Goal: Information Seeking & Learning: Learn about a topic

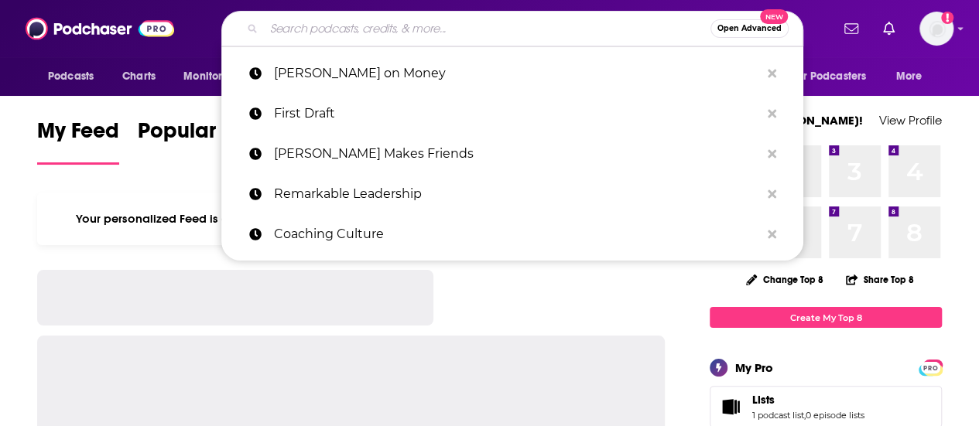
click at [350, 32] on input "Search podcasts, credits, & more..." at bounding box center [487, 28] width 446 height 25
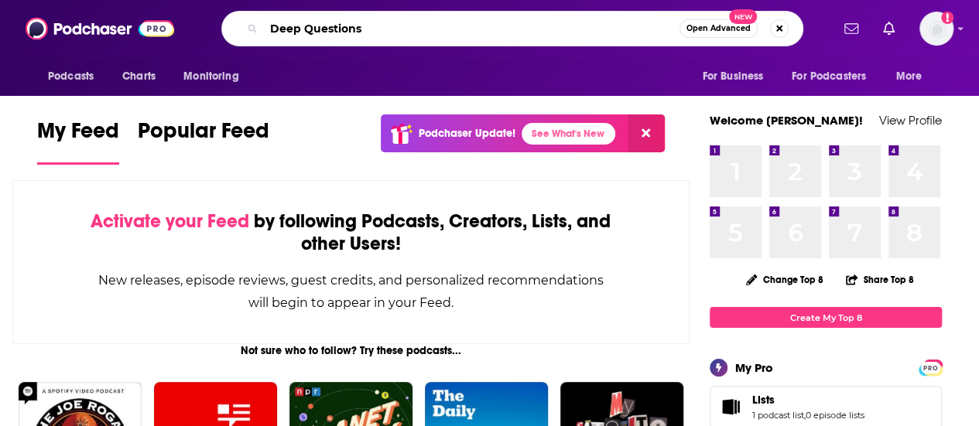
type input "Deep Questions"
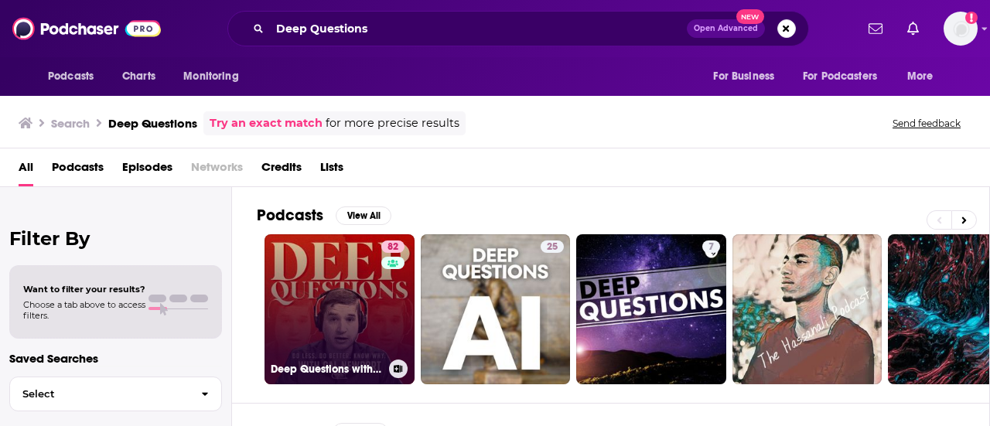
click at [343, 285] on link "82 Deep Questions with [PERSON_NAME]" at bounding box center [340, 309] width 150 height 150
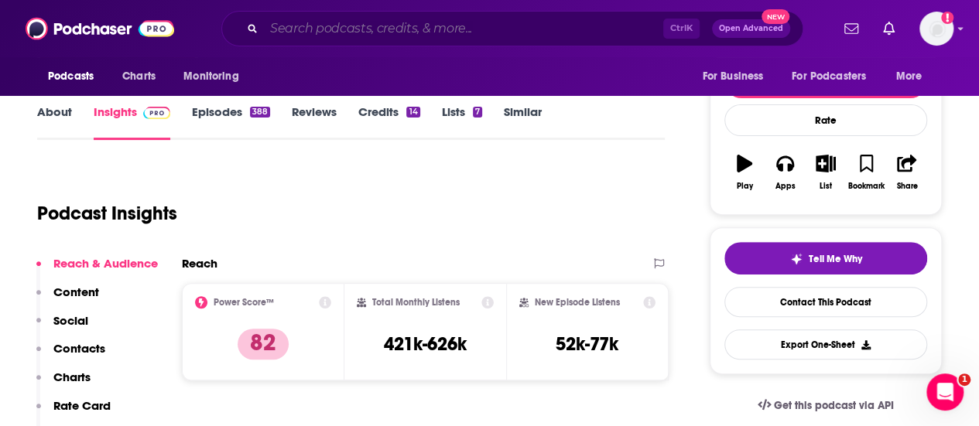
click at [313, 36] on input "Search podcasts, credits, & more..." at bounding box center [463, 28] width 399 height 25
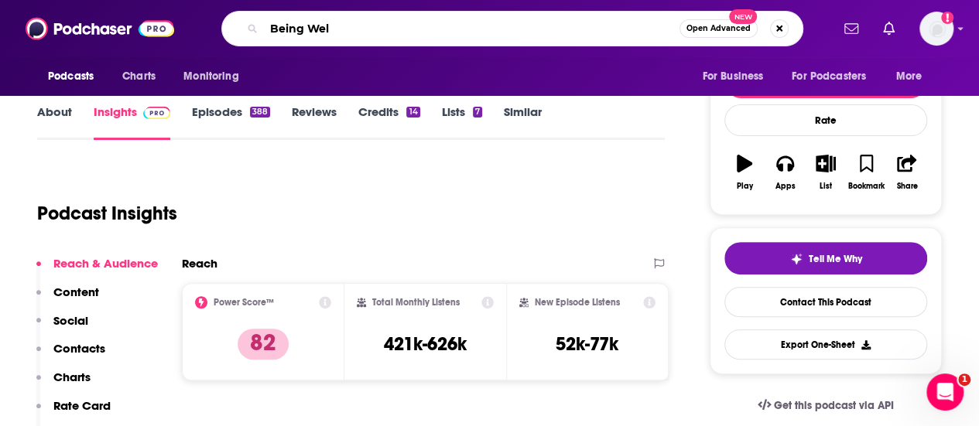
type input "Being Well"
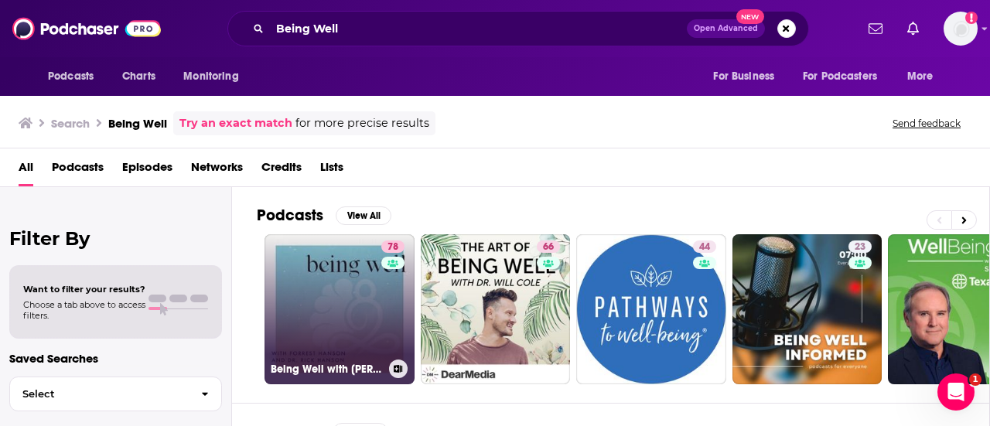
click at [309, 279] on link "78 Being Well with [PERSON_NAME] and Dr. [PERSON_NAME]" at bounding box center [340, 309] width 150 height 150
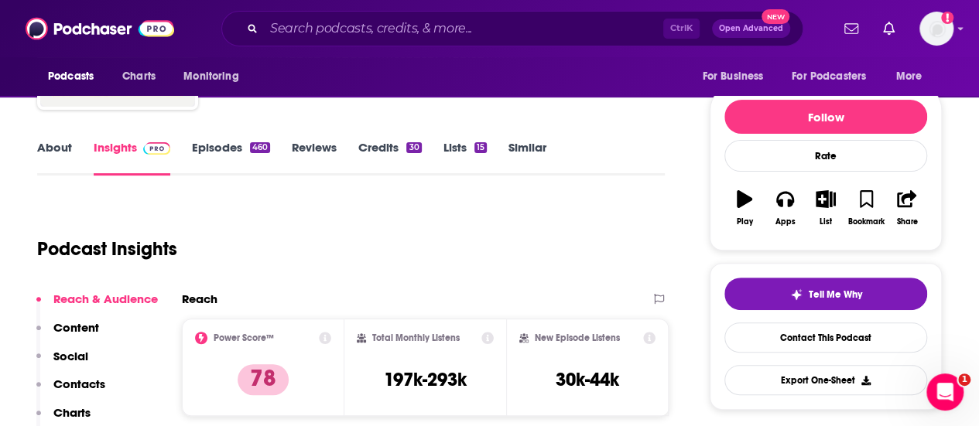
scroll to position [179, 0]
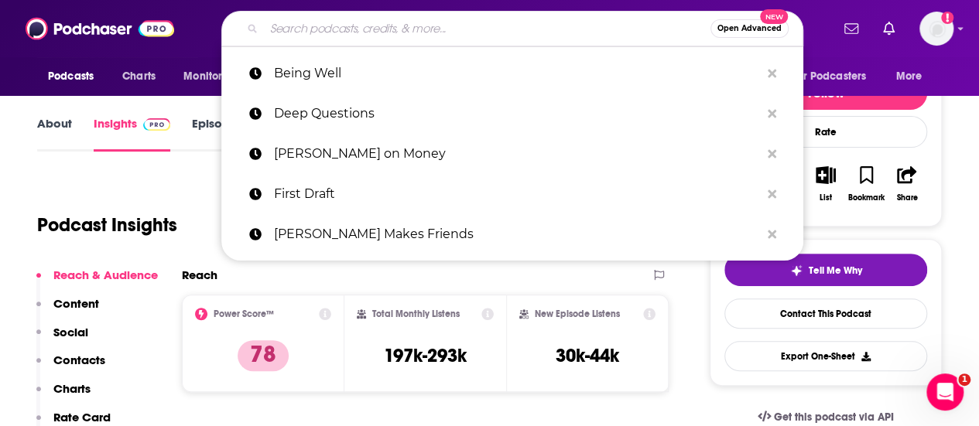
click at [436, 29] on input "Search podcasts, credits, & more..." at bounding box center [487, 28] width 446 height 25
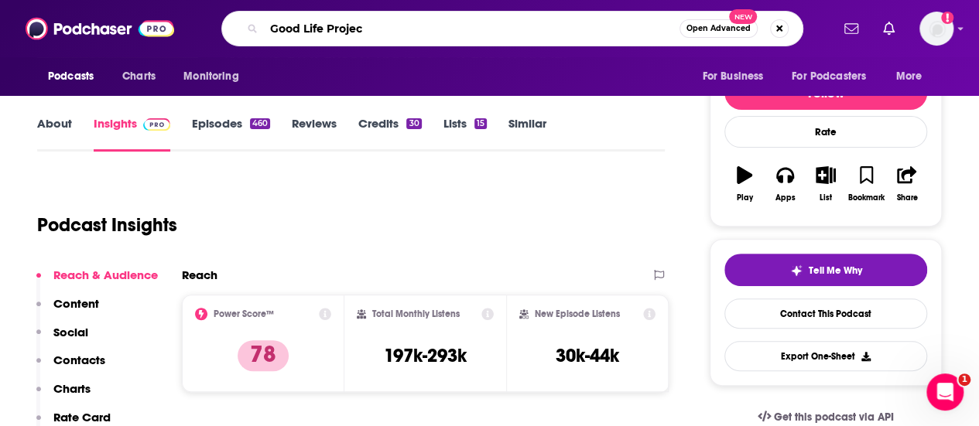
type input "Good Life Project"
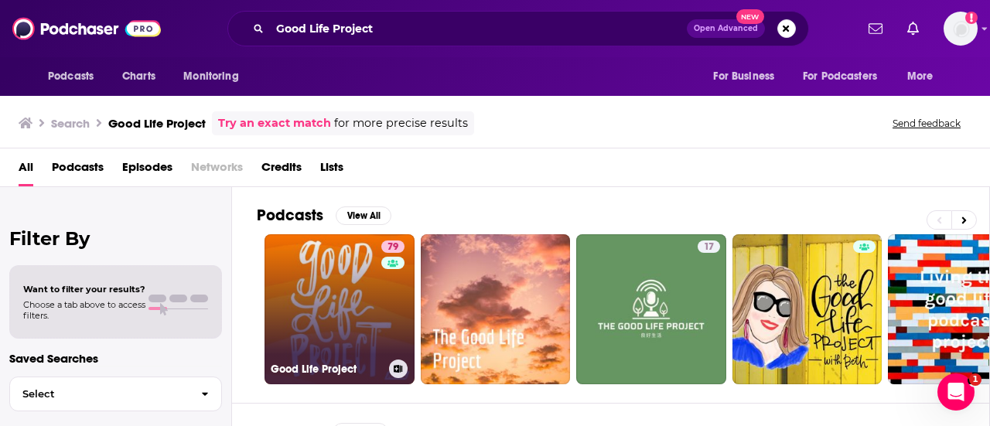
click at [321, 316] on link "79 Good Life Project" at bounding box center [340, 309] width 150 height 150
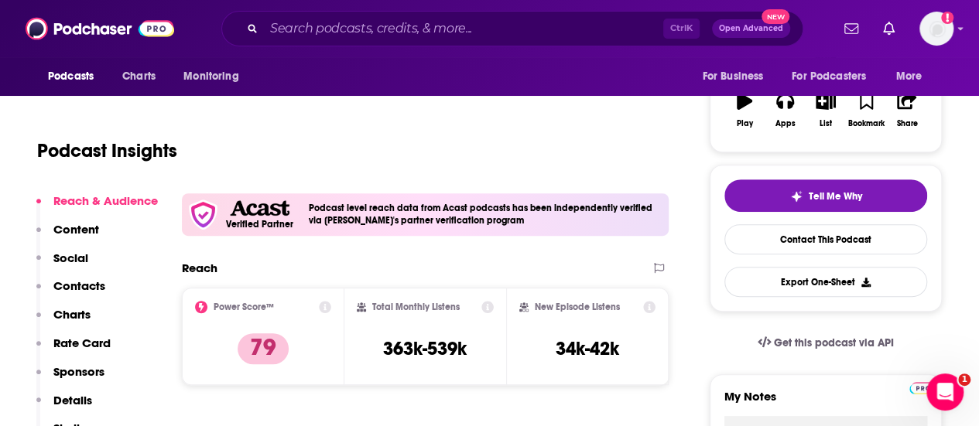
scroll to position [265, 0]
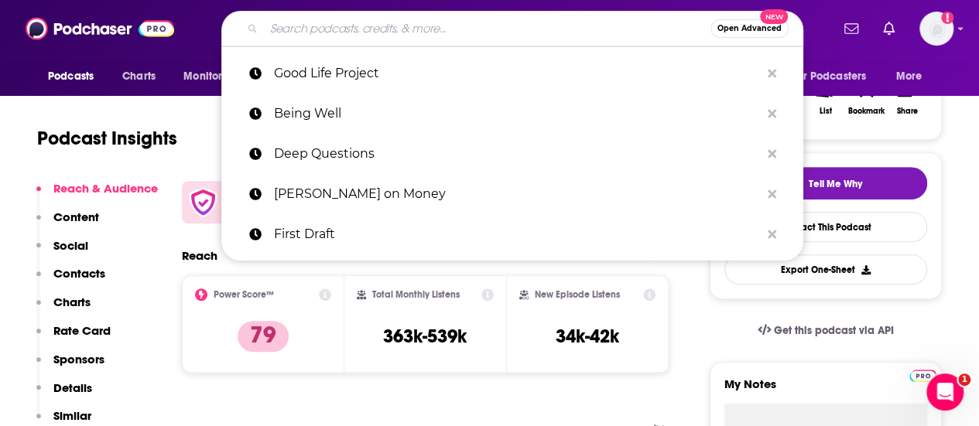
click at [314, 38] on input "Search podcasts, credits, & more..." at bounding box center [487, 28] width 446 height 25
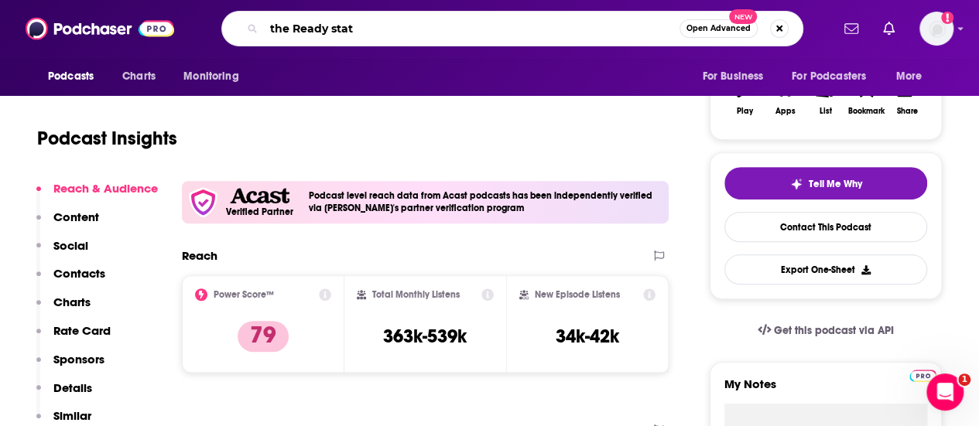
type input "the Ready state"
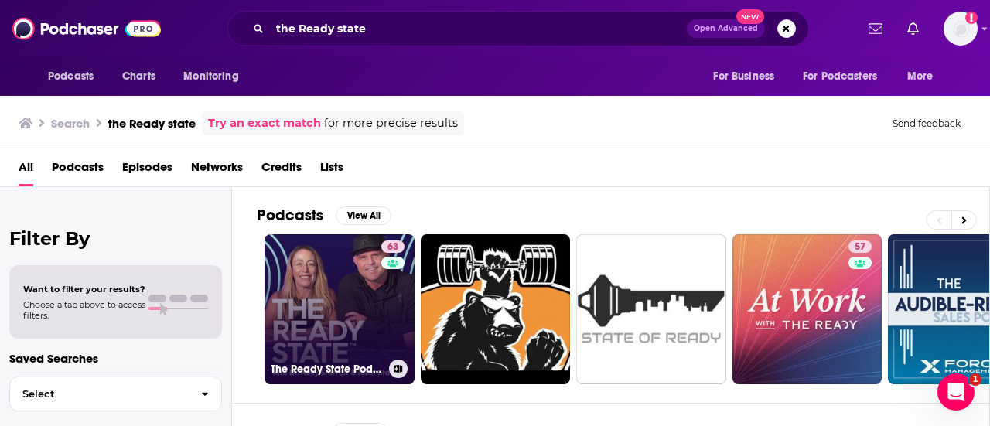
click at [336, 310] on link "63 The Ready State Podcast" at bounding box center [340, 309] width 150 height 150
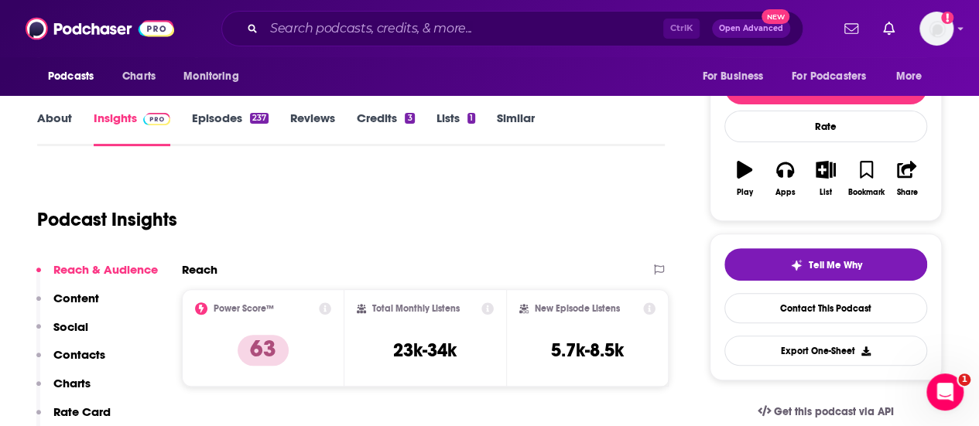
scroll to position [186, 0]
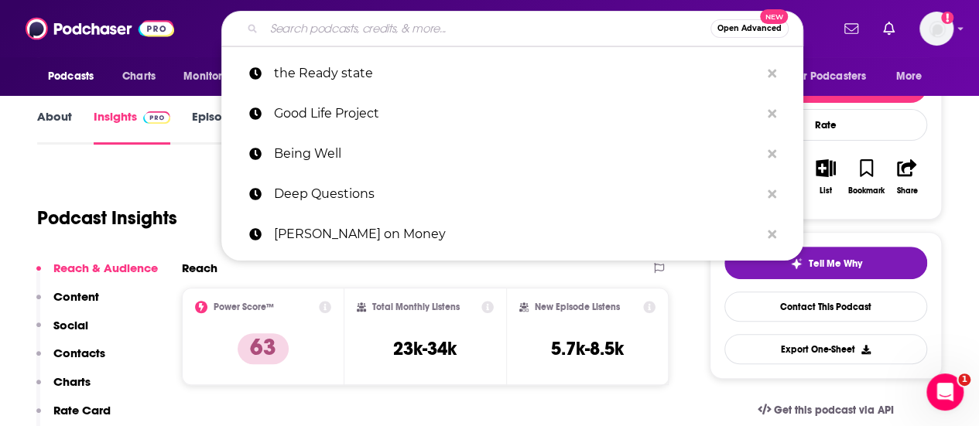
click at [330, 27] on input "Search podcasts, credits, & more..." at bounding box center [487, 28] width 446 height 25
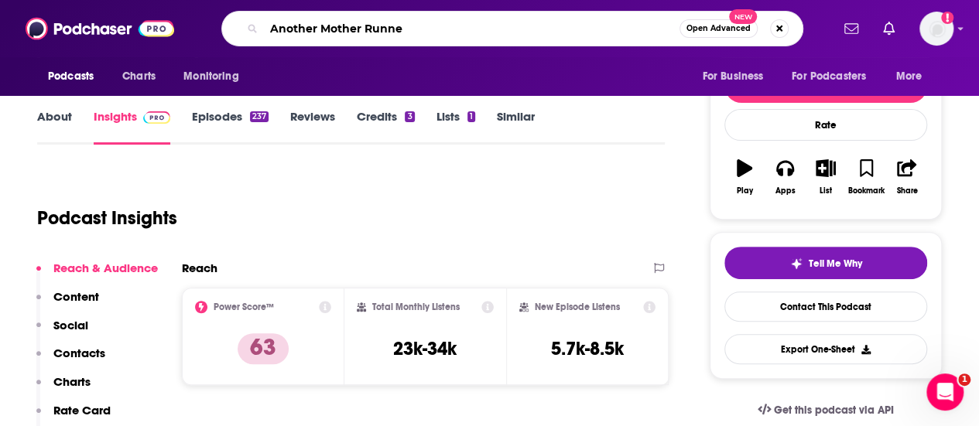
type input "Another Mother Runner"
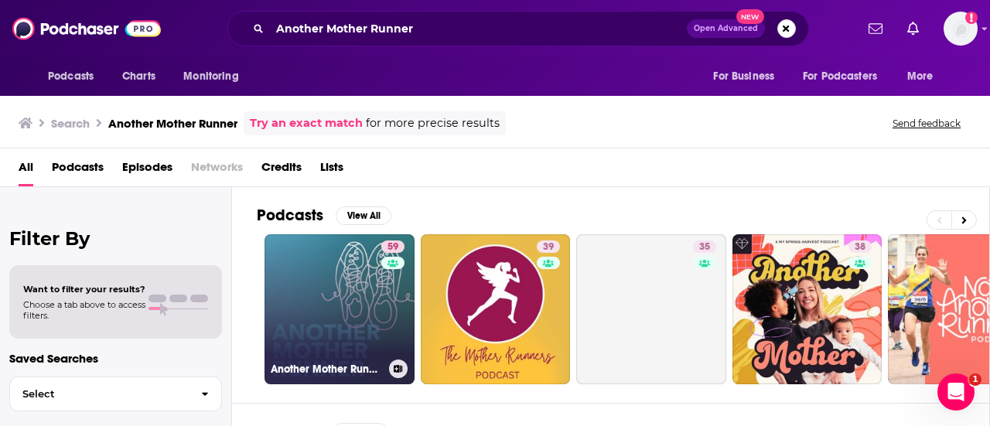
click at [374, 286] on link "59 Another Mother Runner" at bounding box center [340, 309] width 150 height 150
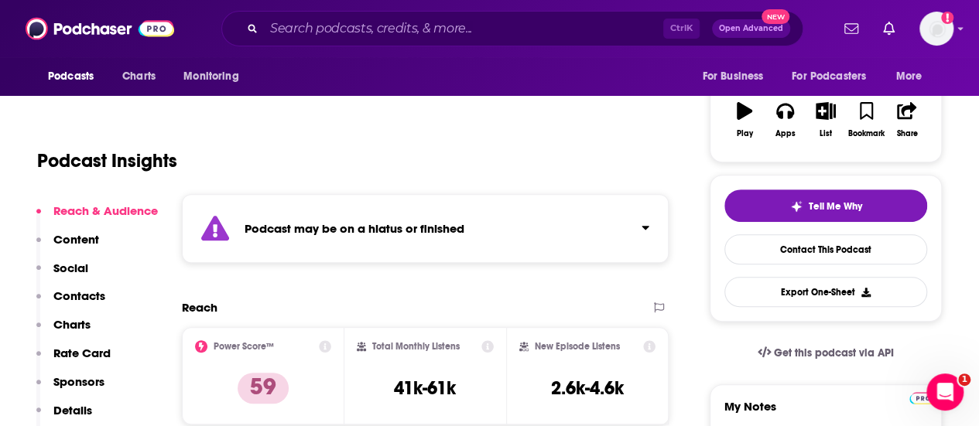
scroll to position [248, 0]
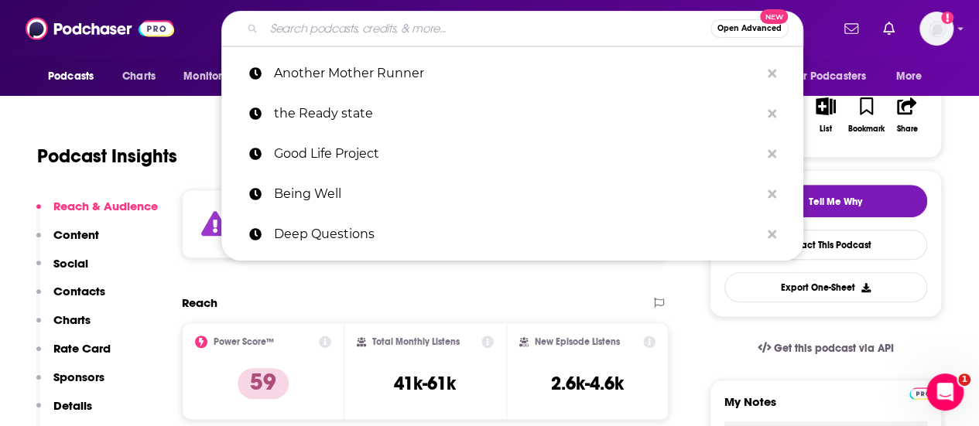
click at [523, 22] on input "Search podcasts, credits, & more..." at bounding box center [487, 28] width 446 height 25
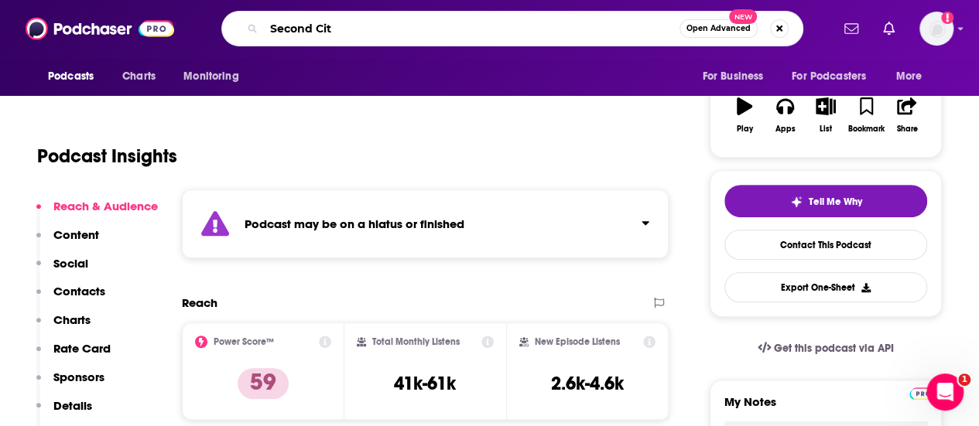
type input "Second City"
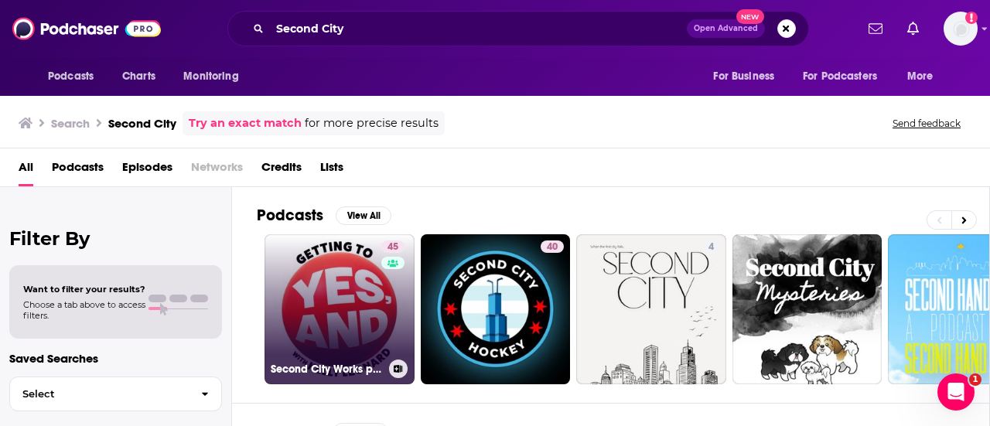
click at [351, 318] on link "45 Second City Works presents "Getting to Yes, And"" at bounding box center [340, 309] width 150 height 150
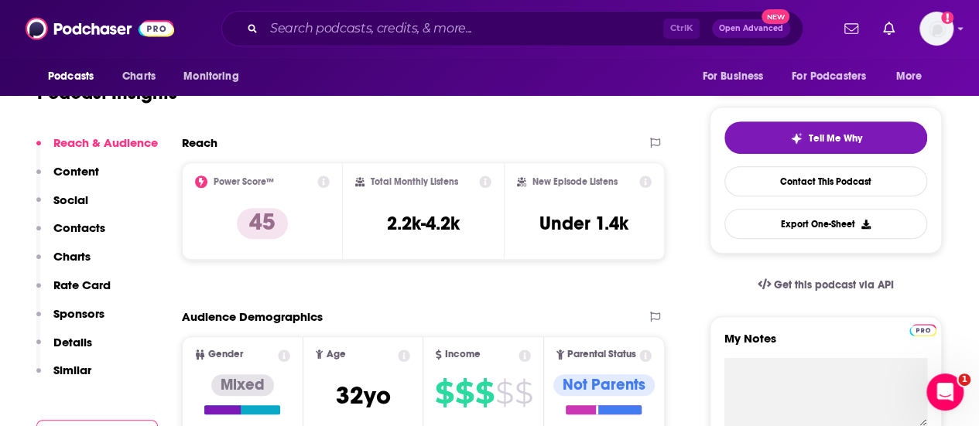
scroll to position [268, 0]
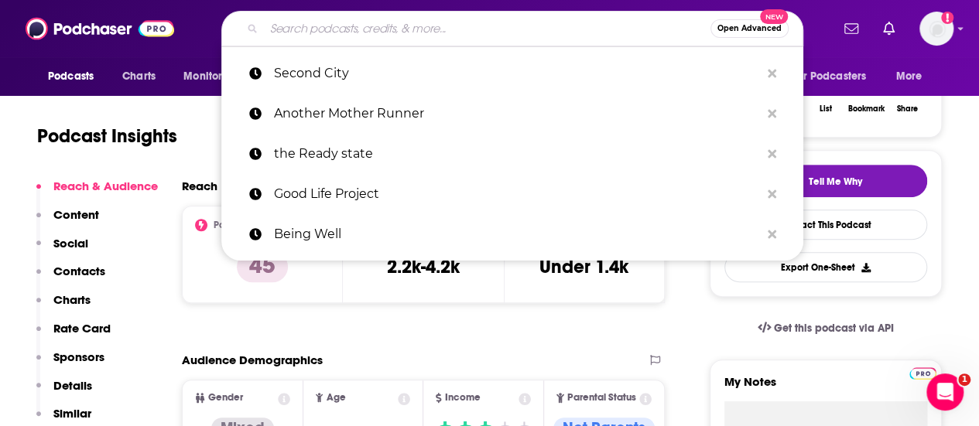
click at [442, 32] on input "Search podcasts, credits, & more..." at bounding box center [487, 28] width 446 height 25
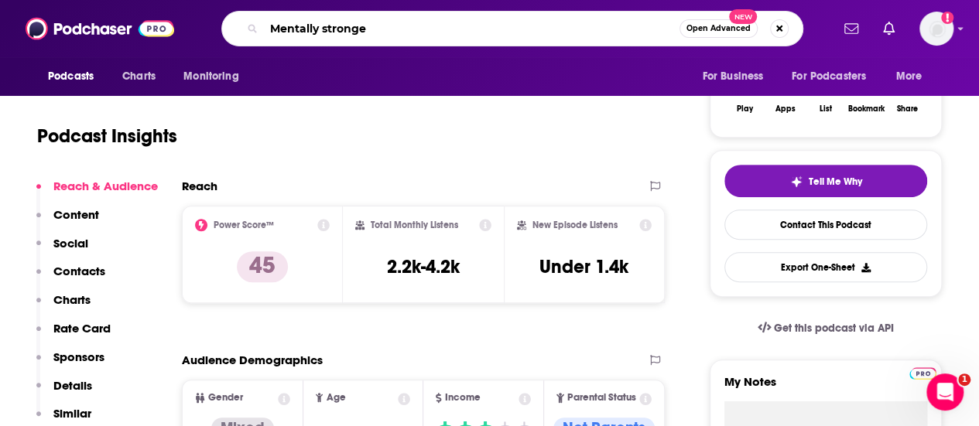
type input "Mentally stronger"
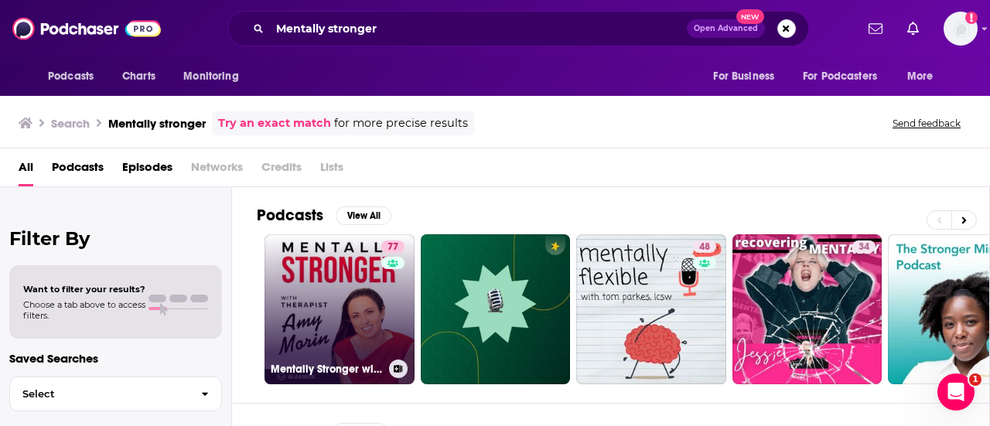
click at [357, 273] on link "77 Mentally Stronger with Therapist [PERSON_NAME]" at bounding box center [340, 309] width 150 height 150
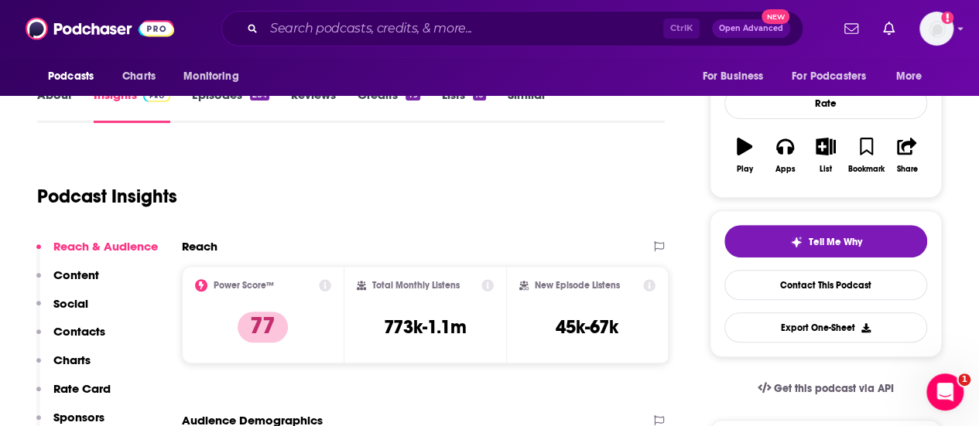
scroll to position [227, 0]
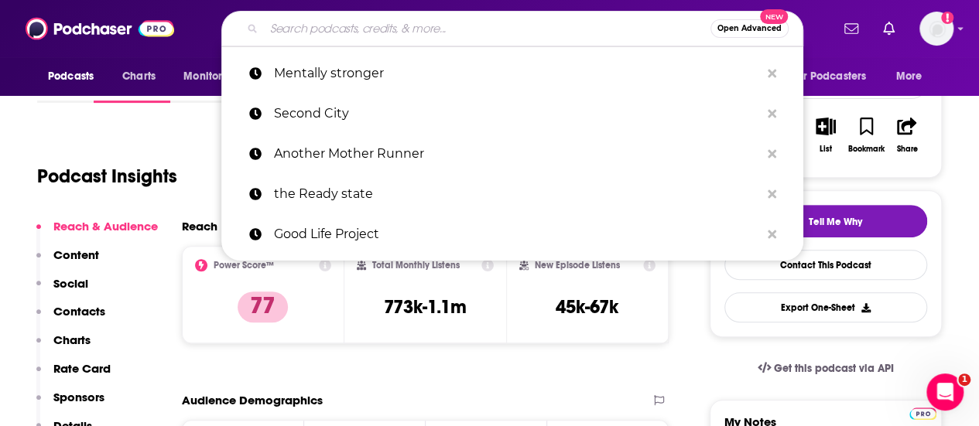
click at [285, 32] on input "Search podcasts, credits, & more..." at bounding box center [487, 28] width 446 height 25
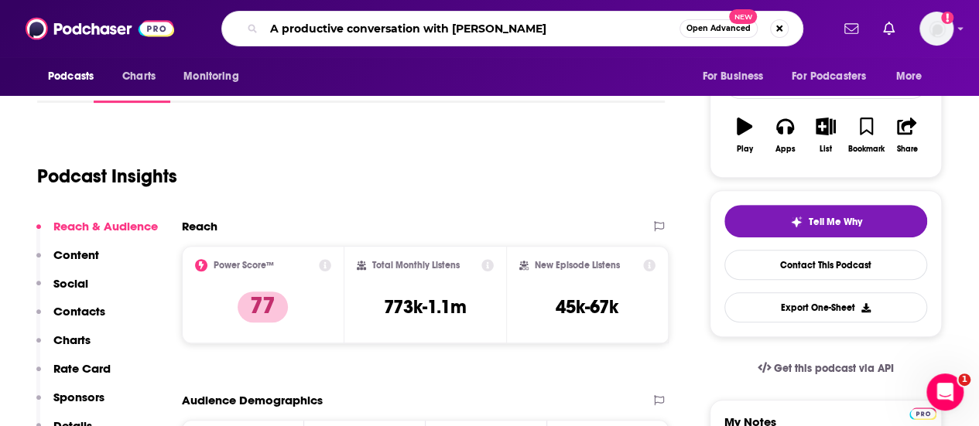
type input "A productive conversation with [PERSON_NAME]"
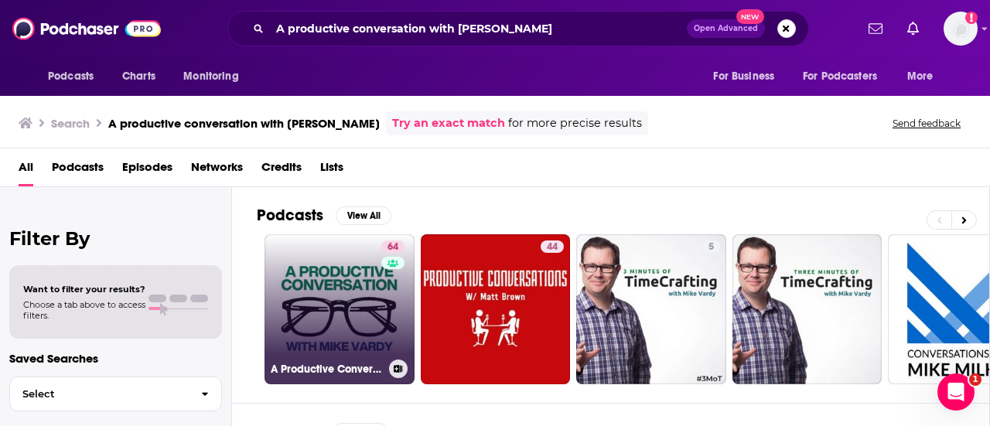
click at [320, 312] on link "64 A Productive Conversation" at bounding box center [340, 309] width 150 height 150
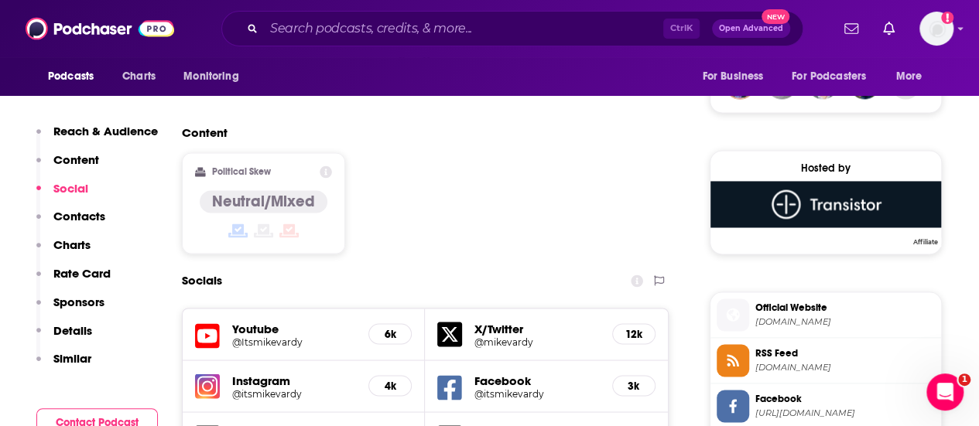
scroll to position [1187, 0]
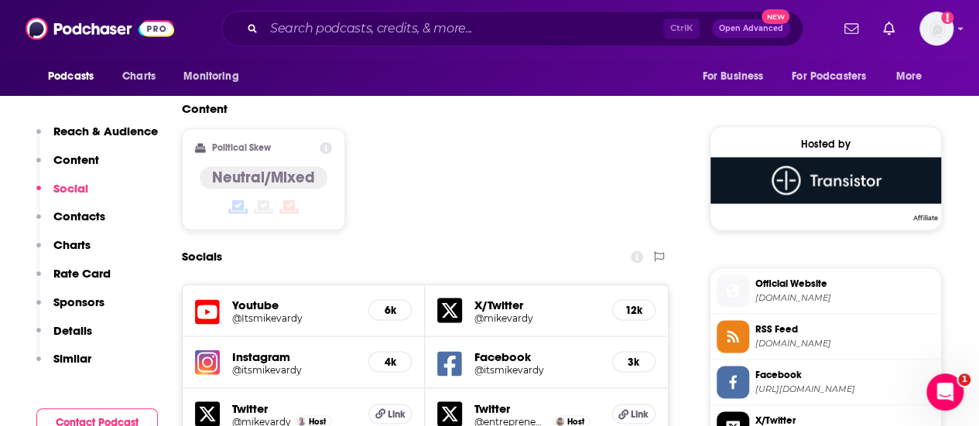
click at [788, 282] on span "Official Website" at bounding box center [844, 283] width 179 height 14
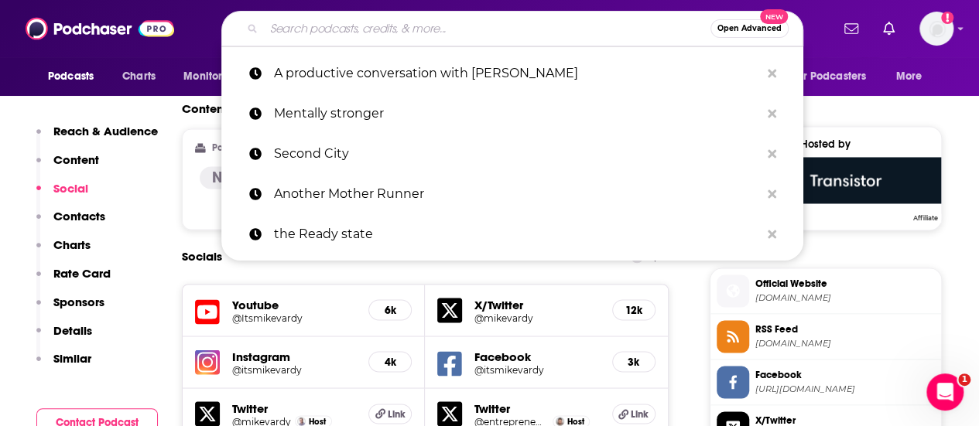
click at [398, 24] on input "Search podcasts, credits, & more..." at bounding box center [487, 28] width 446 height 25
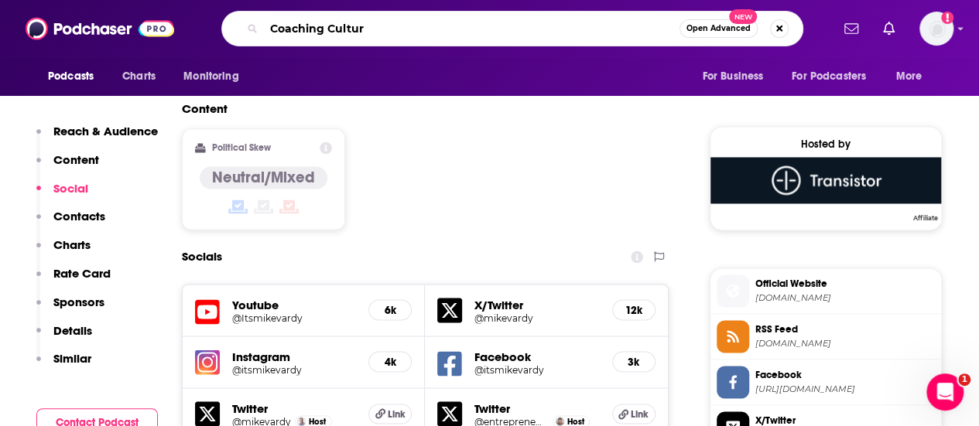
type input "Coaching Culture"
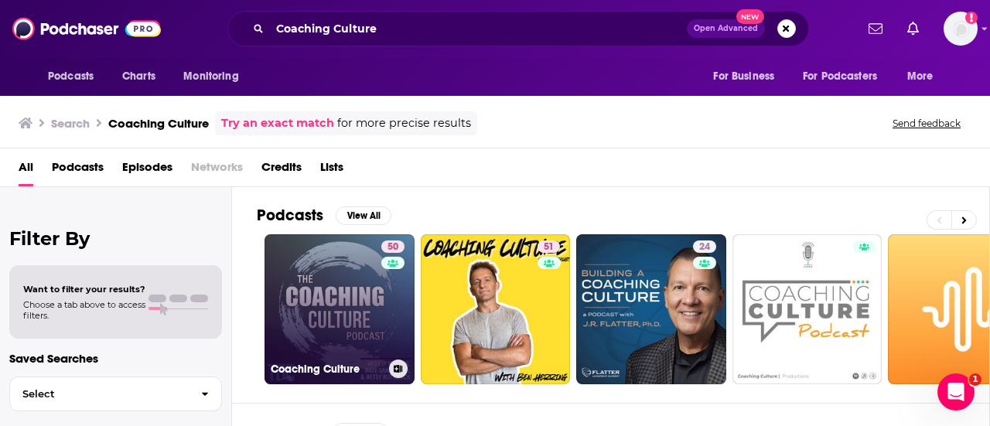
click at [354, 309] on link "50 Coaching Culture" at bounding box center [340, 309] width 150 height 150
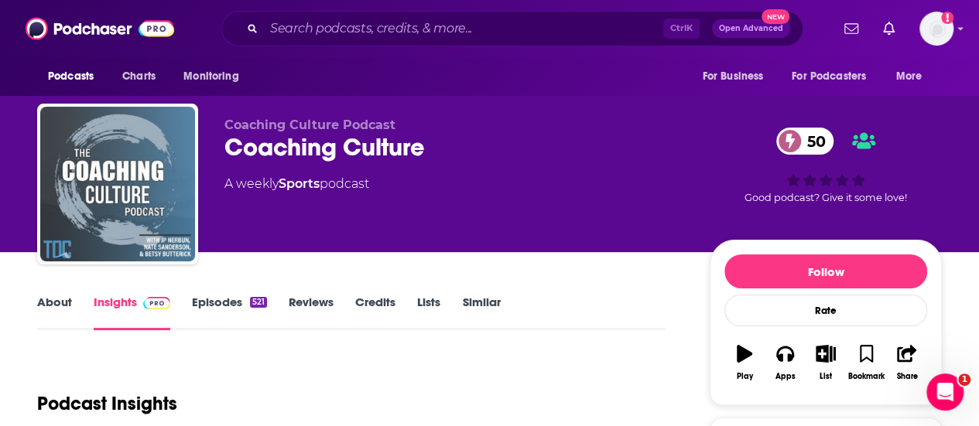
drag, startPoint x: 918, startPoint y: 117, endPoint x: 829, endPoint y: -77, distance: 213.2
click at [829, 0] on html "Podcasts Charts Monitoring Ctrl K Open Advanced New For Business For Podcasters…" at bounding box center [489, 213] width 979 height 426
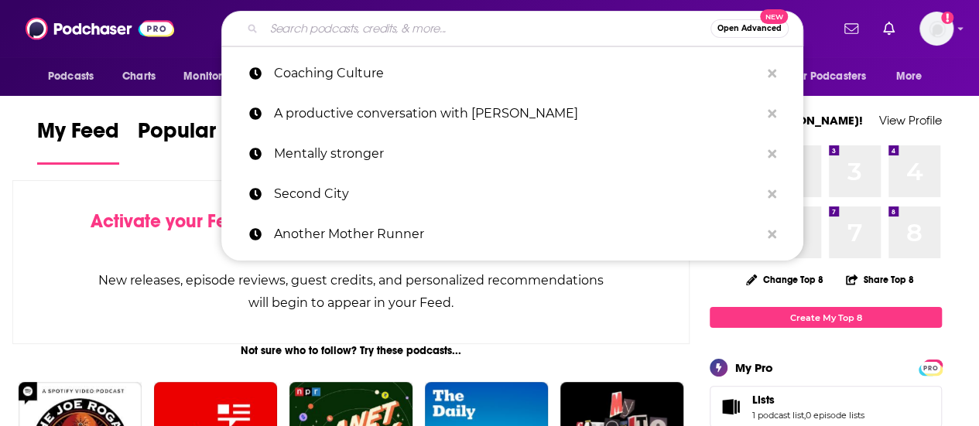
click at [317, 32] on input "Search podcasts, credits, & more..." at bounding box center [487, 28] width 446 height 25
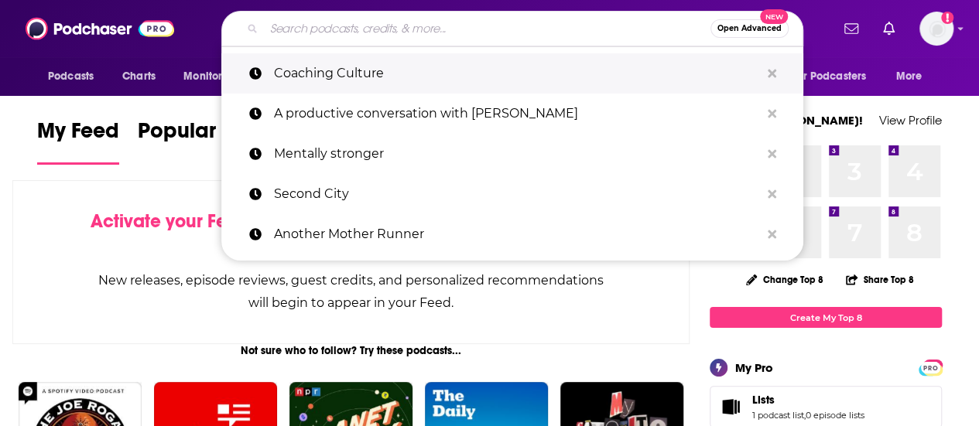
click at [326, 55] on p "Coaching Culture" at bounding box center [517, 73] width 486 height 40
type input "Coaching Culture"
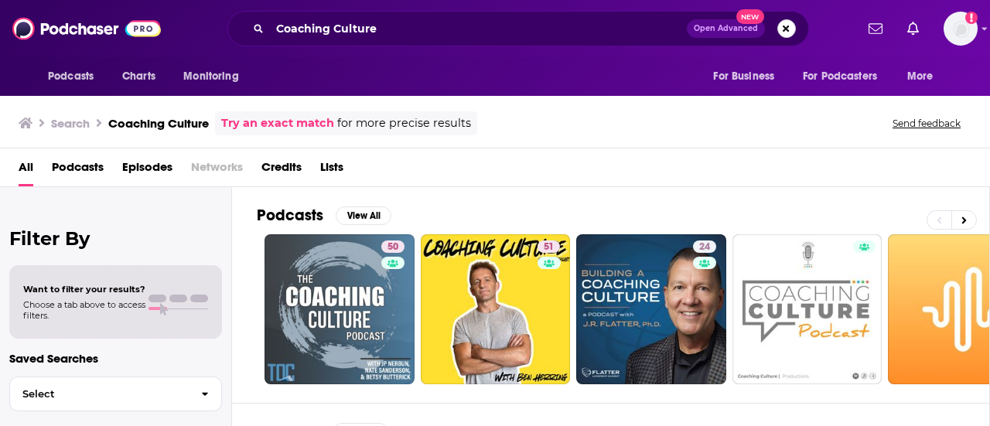
click at [787, 32] on button "Search podcasts, credits, & more..." at bounding box center [787, 28] width 19 height 19
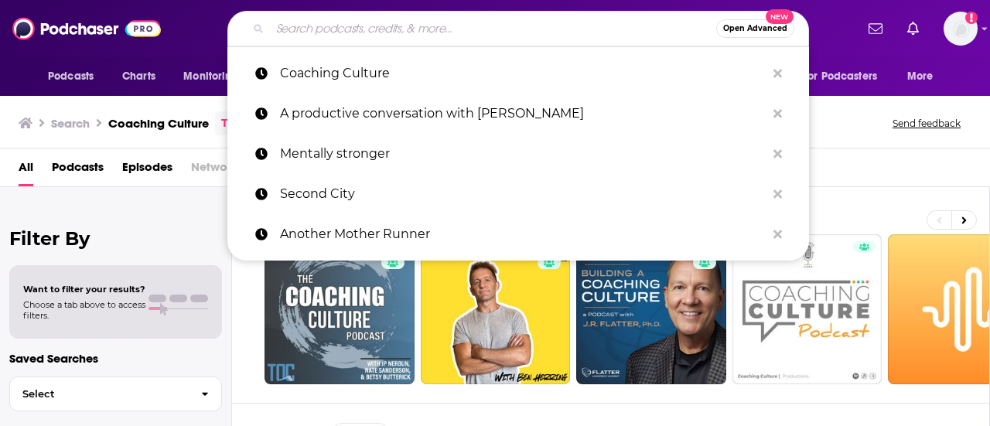
click at [542, 27] on input "Search podcasts, credits, & more..." at bounding box center [493, 28] width 446 height 25
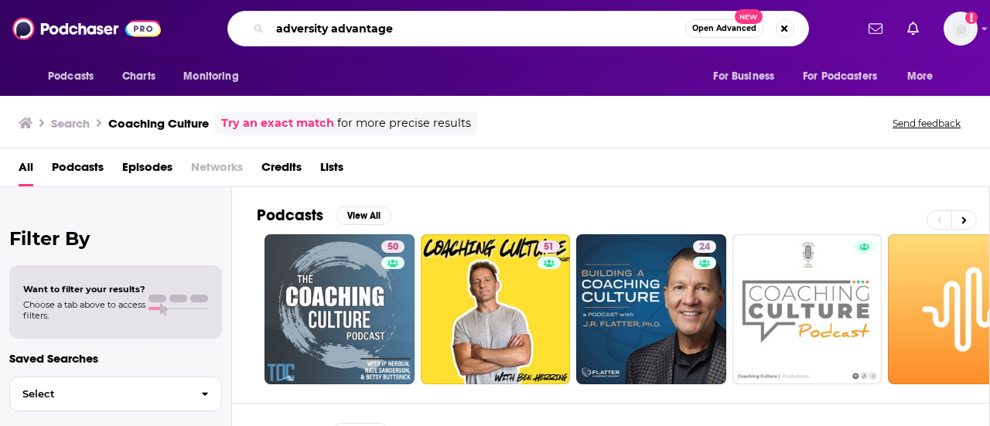
type input "adversity advantage"
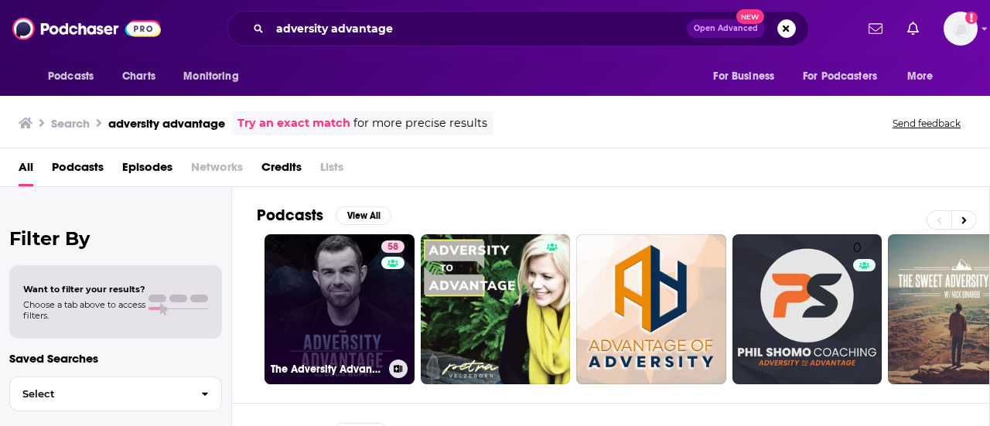
click at [365, 300] on link "58 The Adversity Advantage with Doug Bopst" at bounding box center [340, 309] width 150 height 150
